Goal: Information Seeking & Learning: Learn about a topic

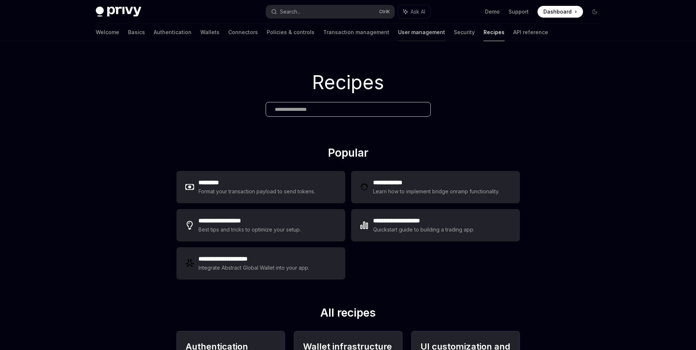
click at [398, 34] on link "User management" at bounding box center [421, 32] width 47 height 18
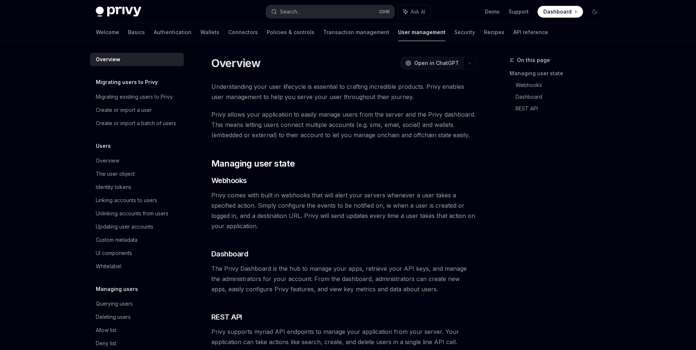
type textarea "*"
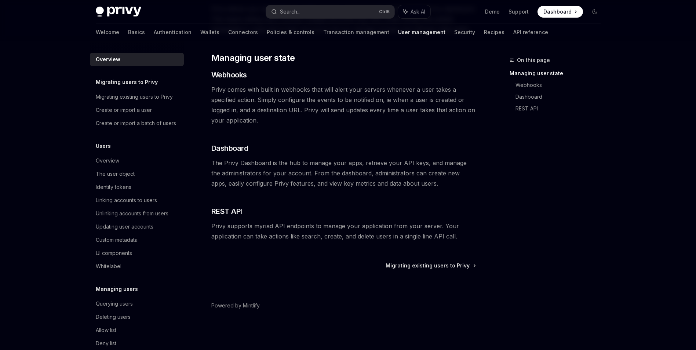
scroll to position [106, 0]
click at [111, 178] on div "The user object" at bounding box center [115, 173] width 39 height 9
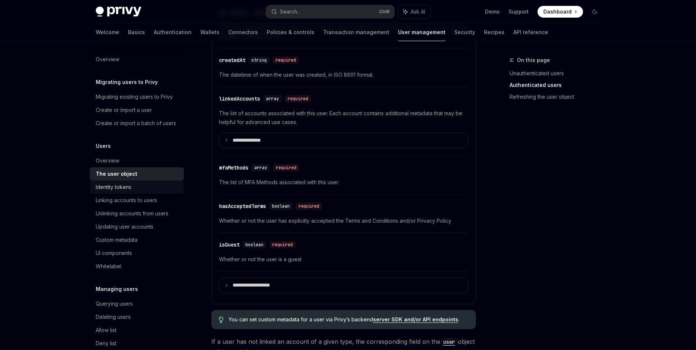
scroll to position [293, 0]
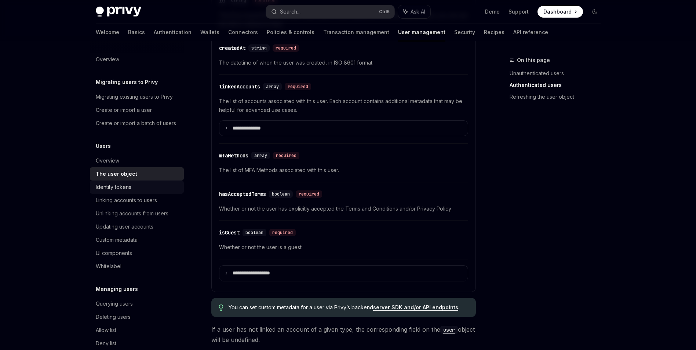
click at [113, 192] on div "Identity tokens" at bounding box center [114, 187] width 36 height 9
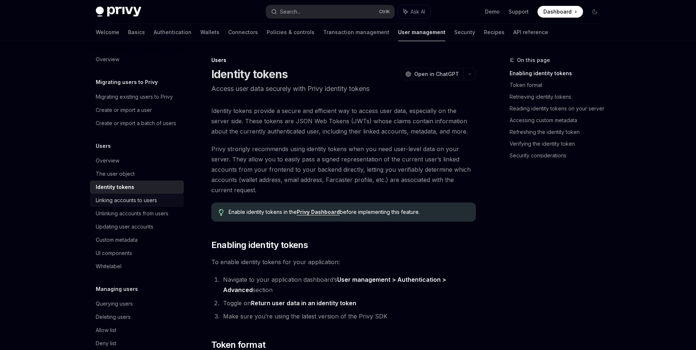
click at [123, 205] on div "Linking accounts to users" at bounding box center [126, 200] width 61 height 9
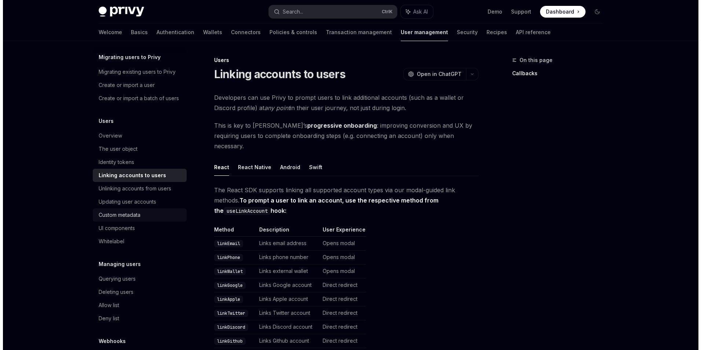
scroll to position [37, 0]
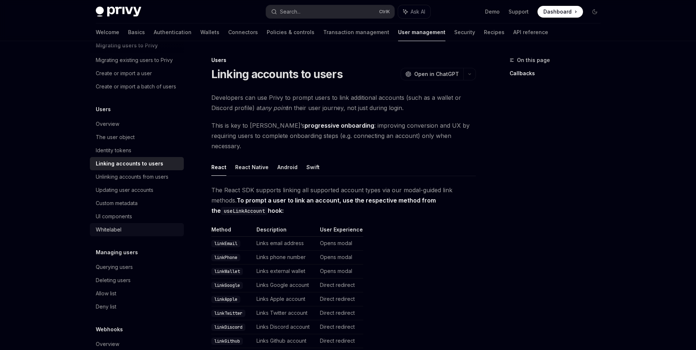
click at [117, 234] on div "Whitelabel" at bounding box center [109, 229] width 26 height 9
type textarea "*"
